Goal: Go to known website

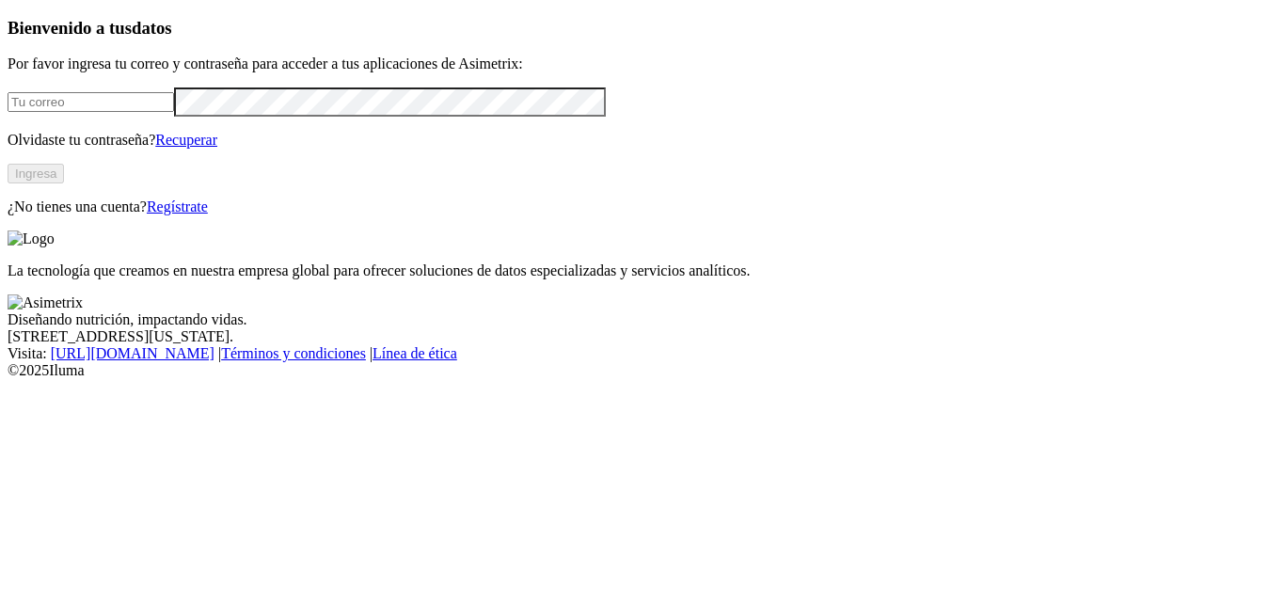
type input "[EMAIL_ADDRESS][DOMAIN_NAME]"
click at [64, 183] on button "Ingresa" at bounding box center [36, 174] width 56 height 20
